Goal: Information Seeking & Learning: Learn about a topic

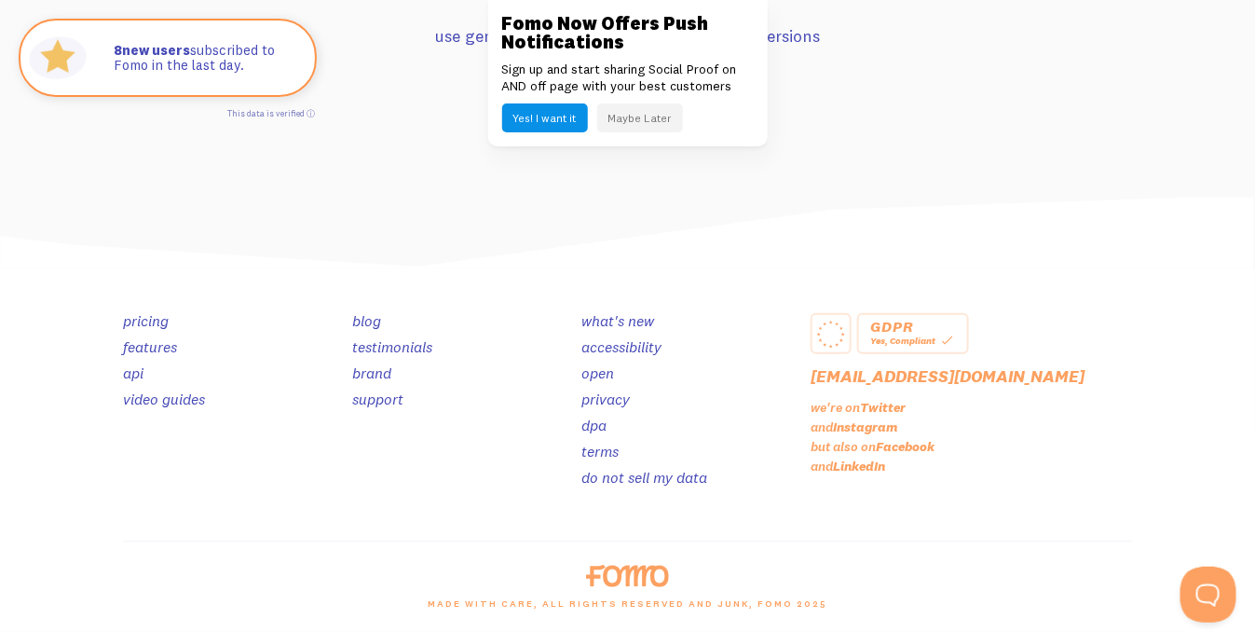
click at [139, 314] on link "pricing" at bounding box center [146, 320] width 46 height 19
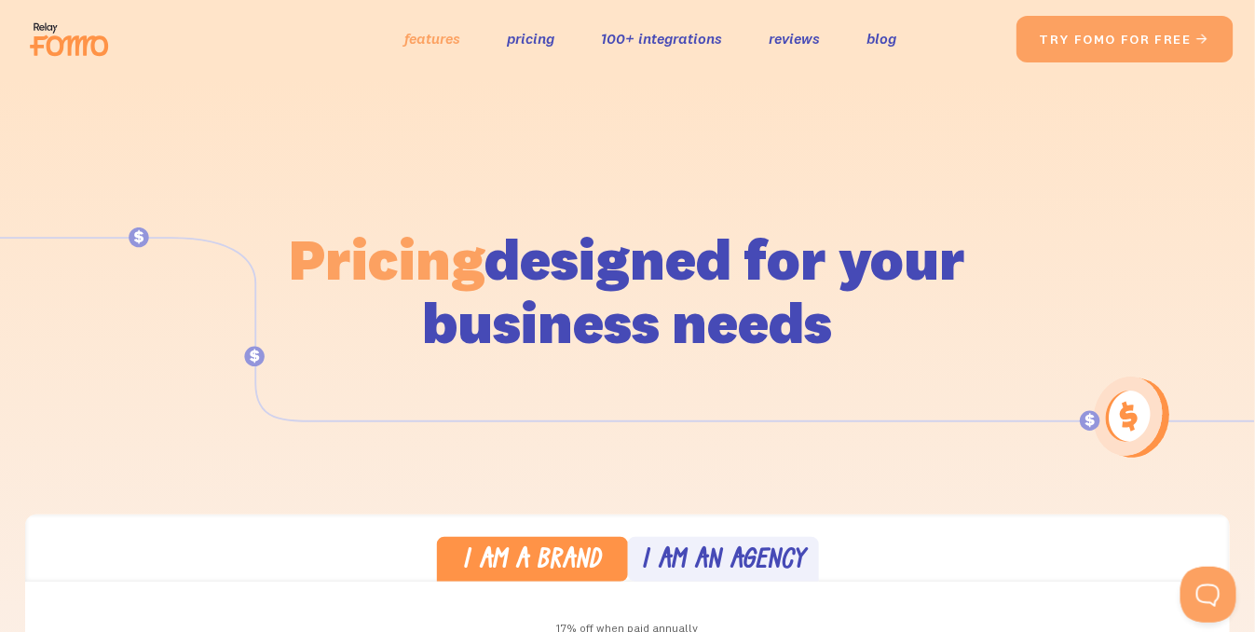
click at [404, 34] on link "features" at bounding box center [432, 38] width 56 height 27
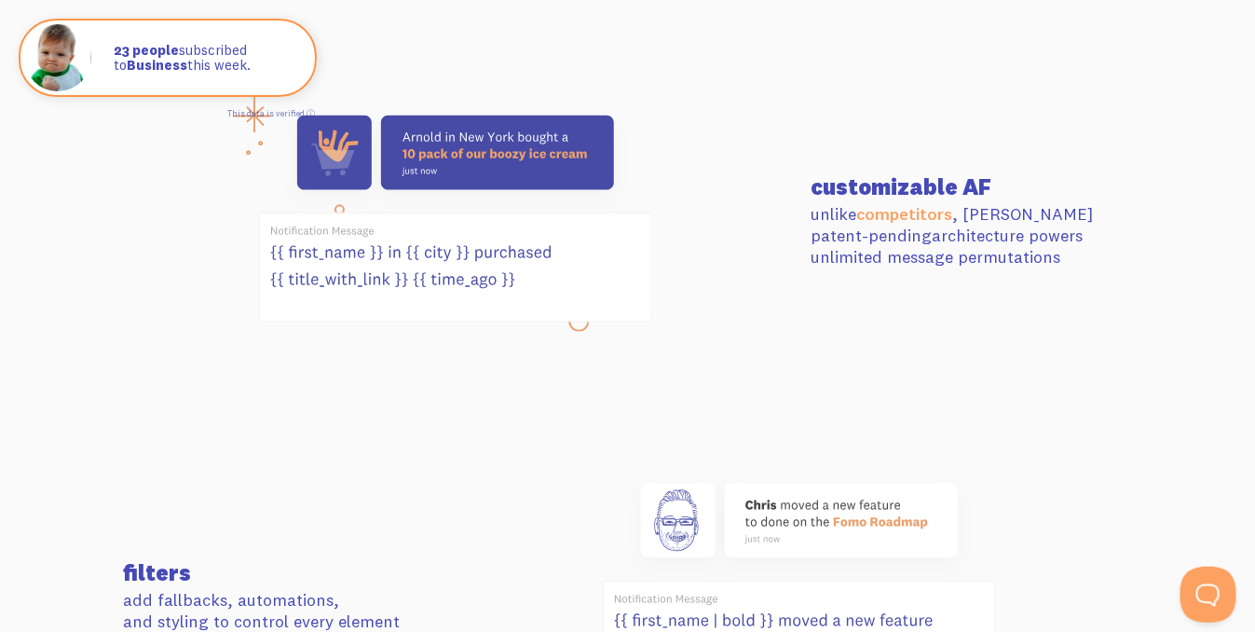
scroll to position [769, 0]
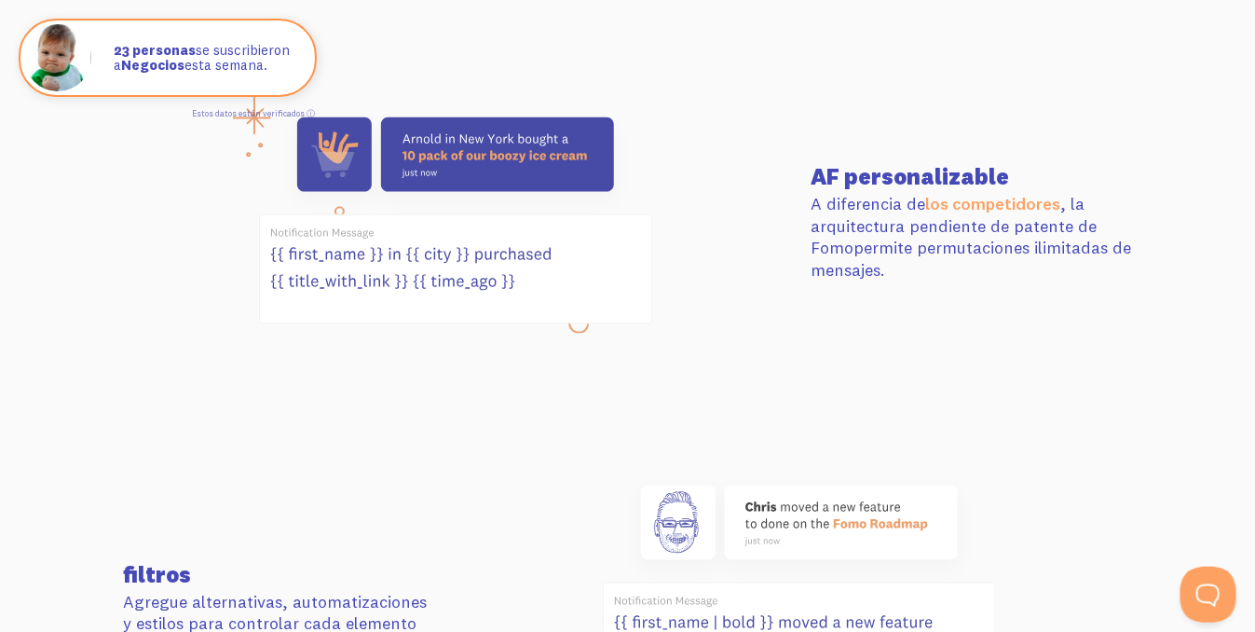
click at [1023, 350] on section "AF personalizable A diferencia de los competidores , la arquitectura pendiente …" at bounding box center [627, 223] width 1255 height 368
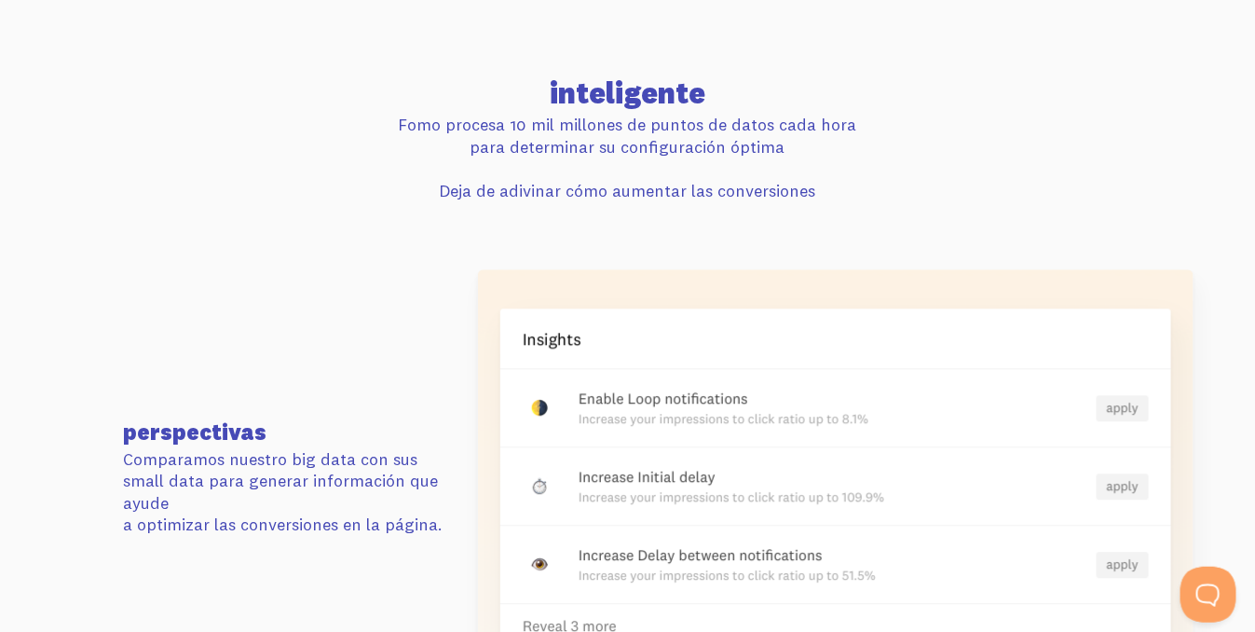
scroll to position [3843, 0]
